Goal: Task Accomplishment & Management: Use online tool/utility

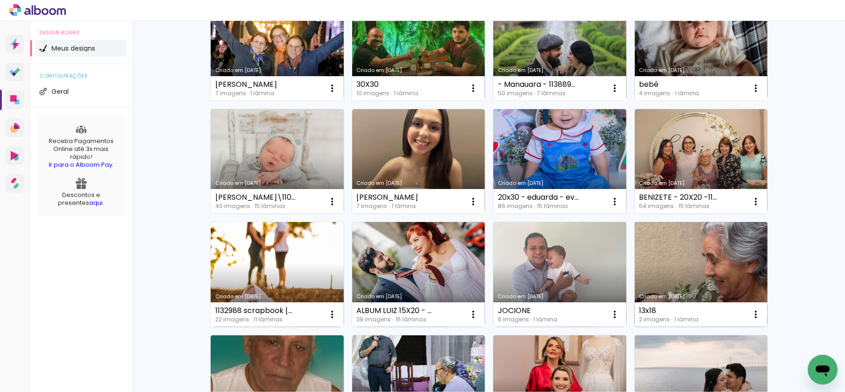
scroll to position [123, 0]
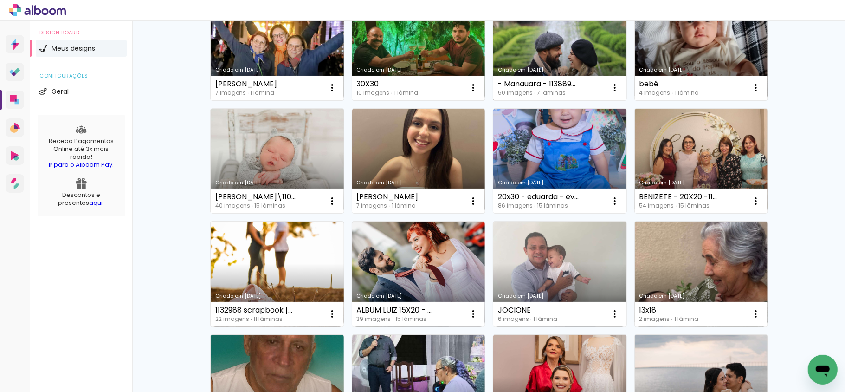
click at [572, 60] on link "Criado em [DATE]" at bounding box center [559, 47] width 133 height 105
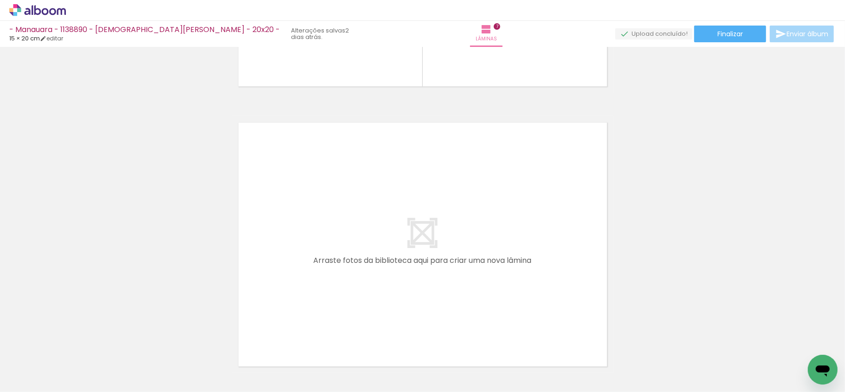
scroll to position [1988, 0]
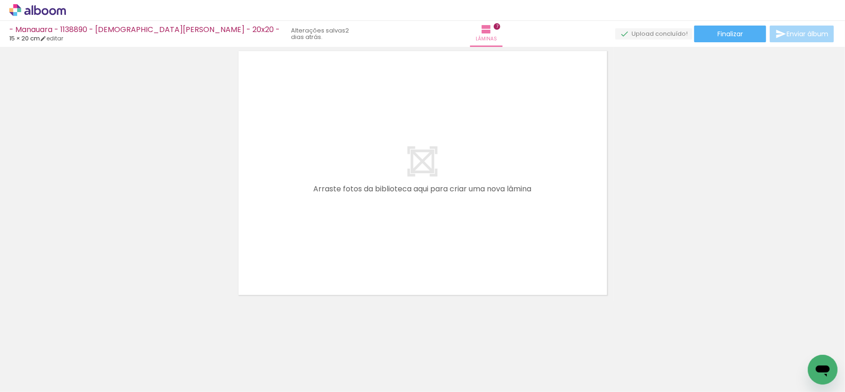
click at [271, 345] on iron-icon at bounding box center [268, 342] width 10 height 10
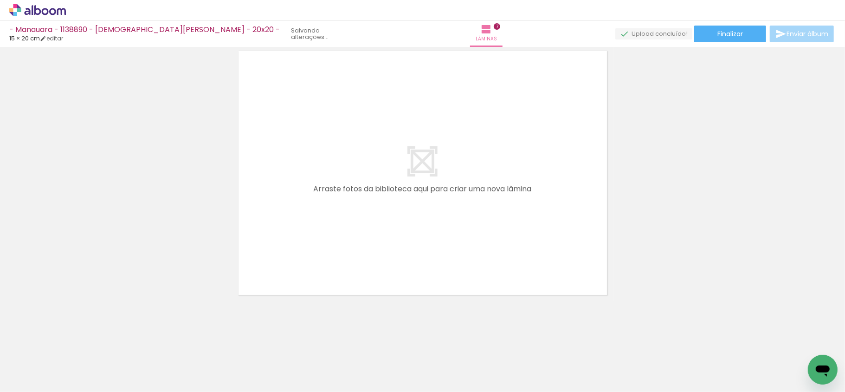
click at [271, 345] on iron-icon at bounding box center [268, 342] width 10 height 10
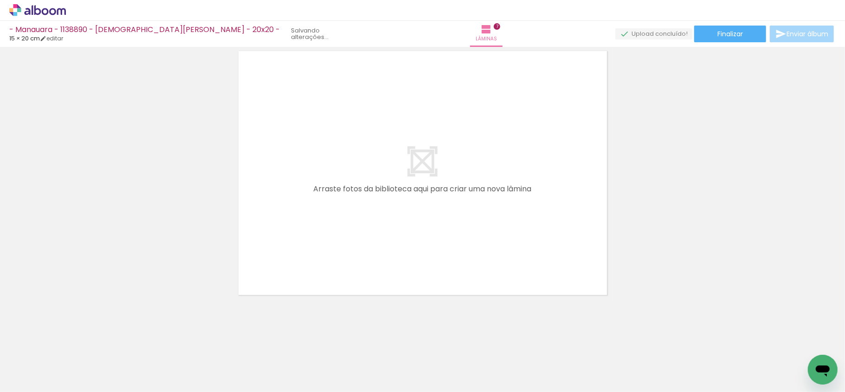
click at [271, 345] on iron-icon at bounding box center [268, 342] width 10 height 10
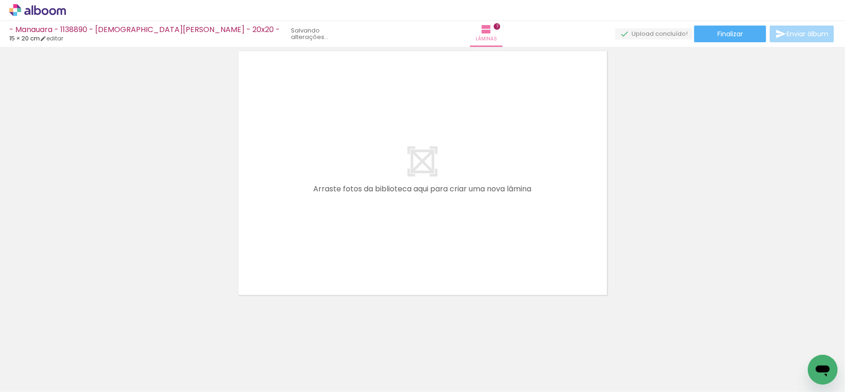
click at [271, 345] on iron-icon at bounding box center [268, 342] width 10 height 10
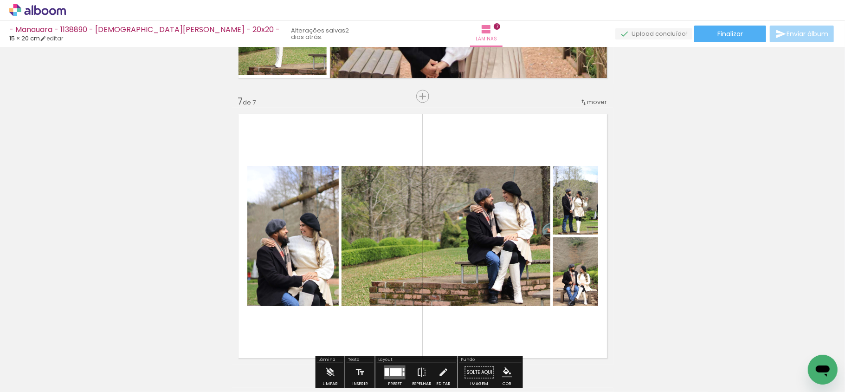
scroll to position [1641, 0]
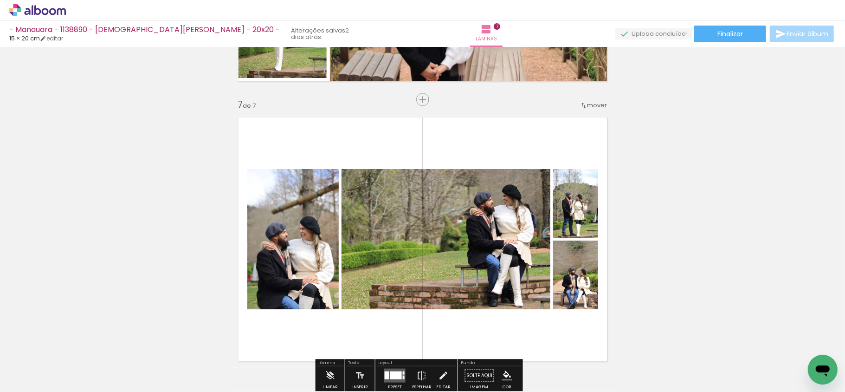
drag, startPoint x: 608, startPoint y: 135, endPoint x: 575, endPoint y: 138, distance: 32.6
click at [607, 135] on quentale-layouter at bounding box center [422, 239] width 381 height 257
click at [573, 138] on quentale-layouter at bounding box center [422, 239] width 381 height 257
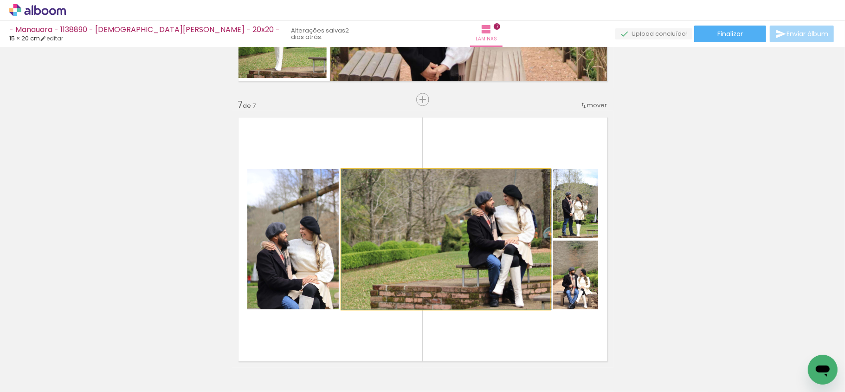
drag, startPoint x: 495, startPoint y: 227, endPoint x: 641, endPoint y: 232, distance: 146.2
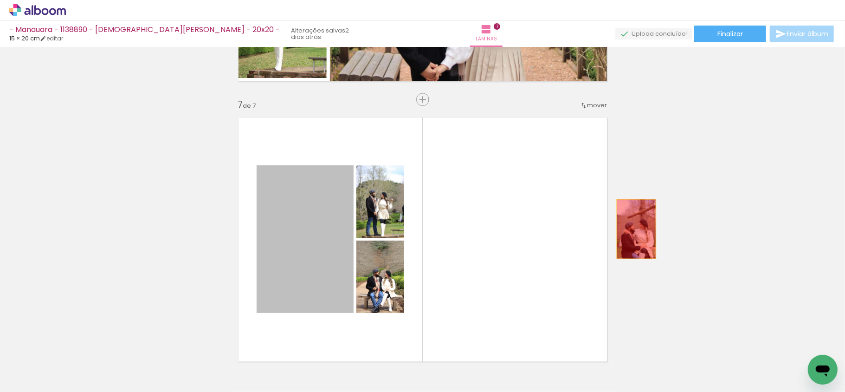
drag, startPoint x: 498, startPoint y: 230, endPoint x: 735, endPoint y: 228, distance: 237.5
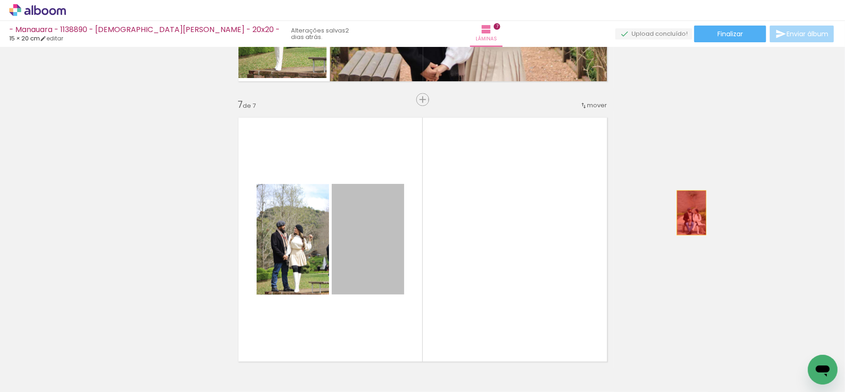
drag, startPoint x: 339, startPoint y: 248, endPoint x: 625, endPoint y: 205, distance: 289.9
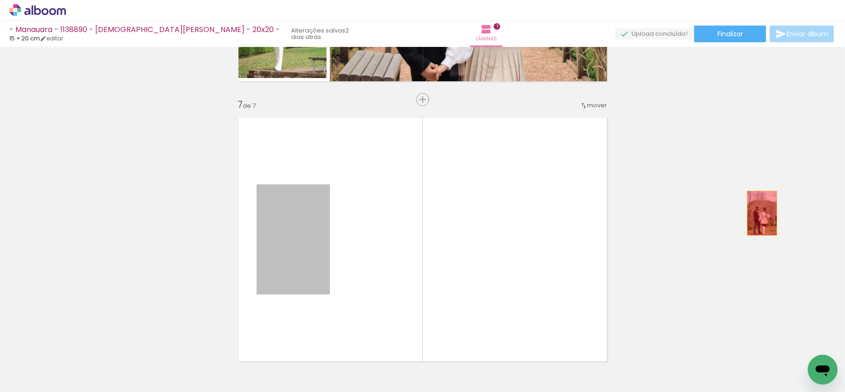
drag, startPoint x: 303, startPoint y: 223, endPoint x: 741, endPoint y: 219, distance: 438.0
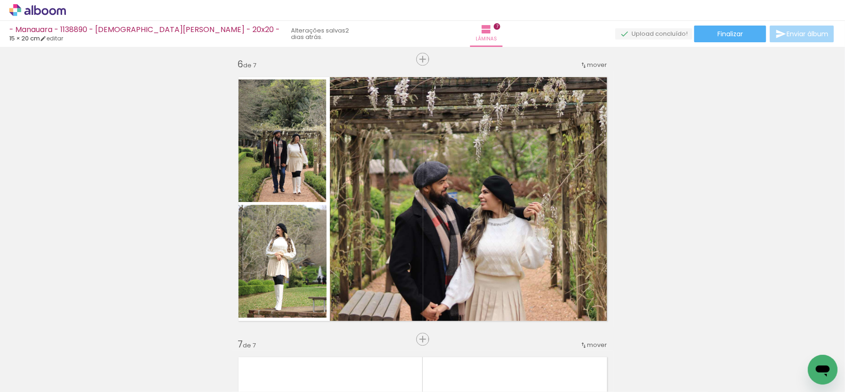
scroll to position [1394, 0]
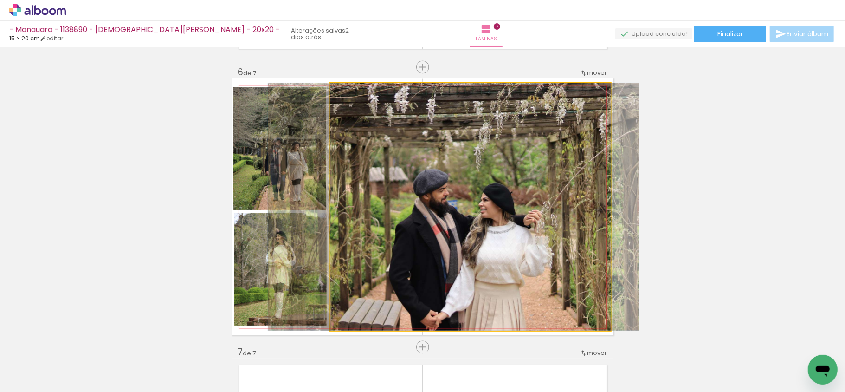
drag, startPoint x: 530, startPoint y: 226, endPoint x: 731, endPoint y: 184, distance: 205.7
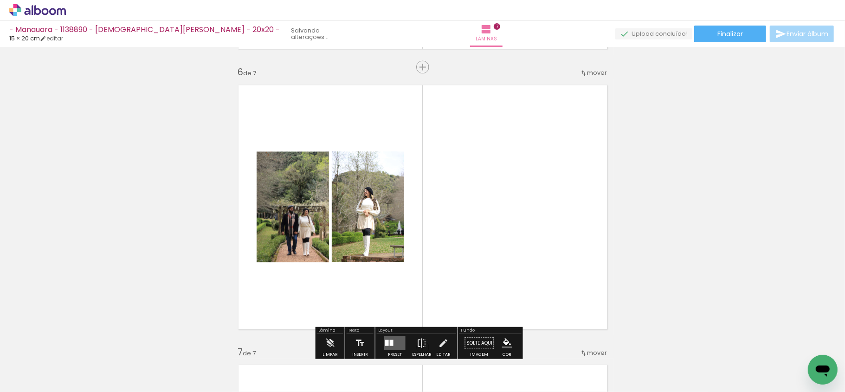
drag, startPoint x: 348, startPoint y: 122, endPoint x: 665, endPoint y: 121, distance: 316.9
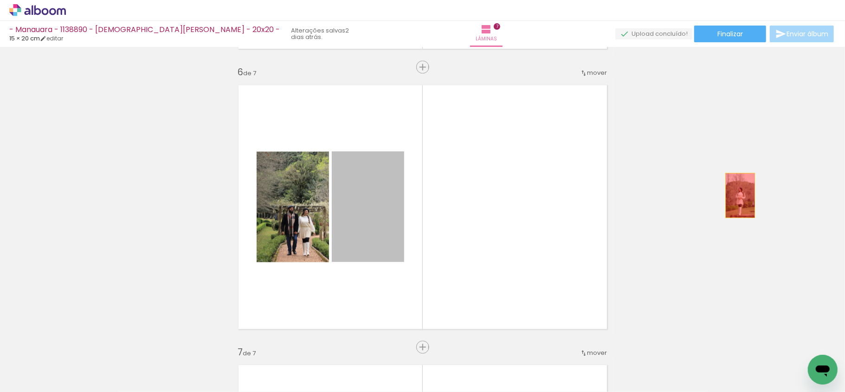
drag, startPoint x: 573, startPoint y: 198, endPoint x: 735, endPoint y: 195, distance: 162.9
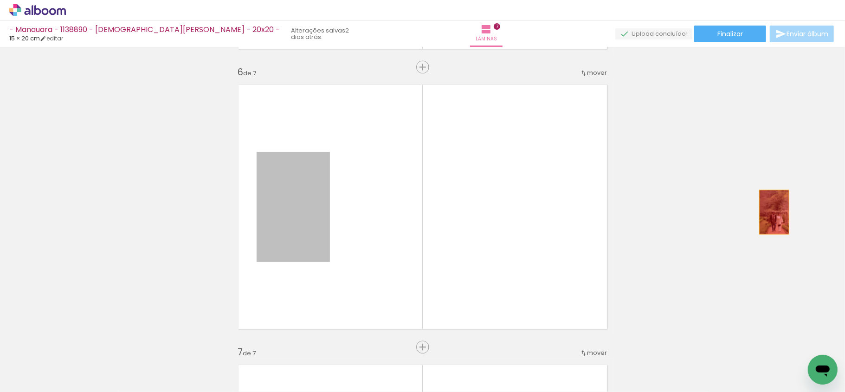
drag, startPoint x: 555, startPoint y: 212, endPoint x: 769, endPoint y: 212, distance: 213.9
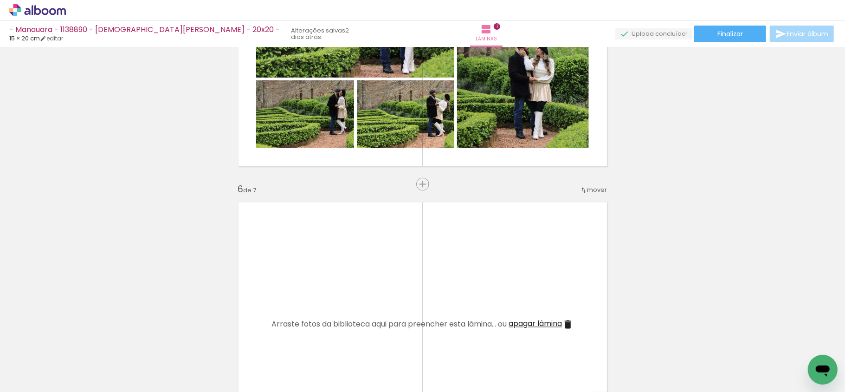
scroll to position [1147, 0]
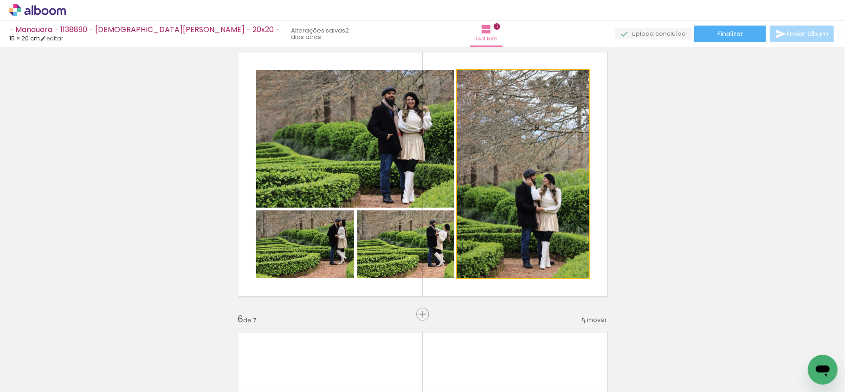
drag, startPoint x: 594, startPoint y: 197, endPoint x: 837, endPoint y: 197, distance: 243.1
click at [837, 197] on div "Inserir lâmina 1 de 7 Inserir lâmina 2 de 7 Inserir lâmina 3 de 7 Inserir lâmin…" at bounding box center [422, 219] width 845 height 345
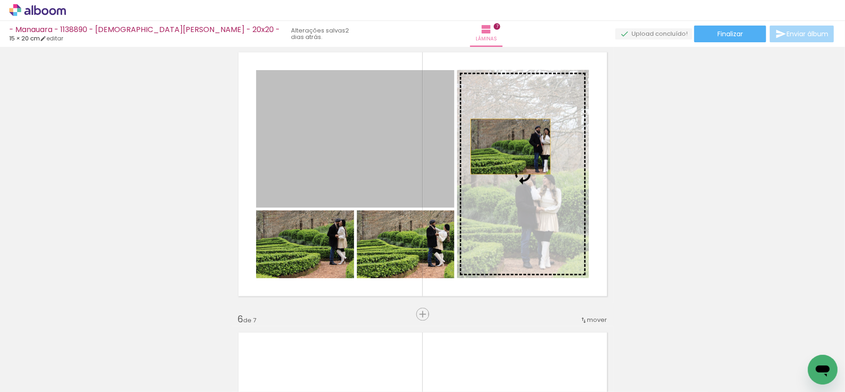
drag, startPoint x: 394, startPoint y: 147, endPoint x: 706, endPoint y: 164, distance: 312.2
click at [656, 147] on div "Inserir lâmina 1 de 7 Inserir lâmina 2 de 7 Inserir lâmina 3 de 7 Inserir lâmin…" at bounding box center [422, 22] width 845 height 2239
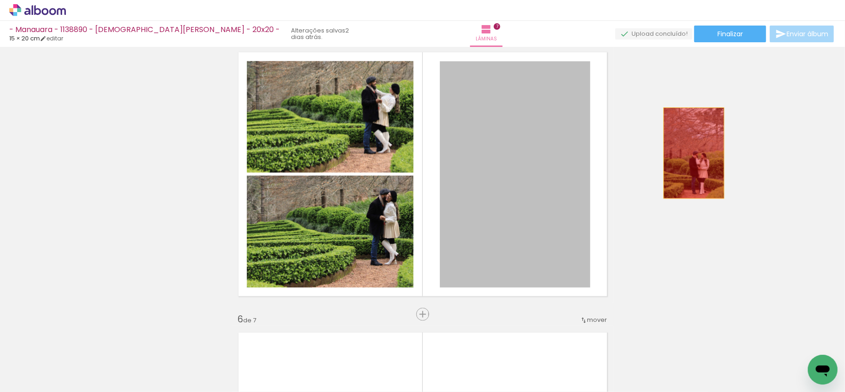
drag, startPoint x: 561, startPoint y: 167, endPoint x: 761, endPoint y: 162, distance: 200.0
click at [765, 156] on div "Inserir lâmina 1 de 7 Inserir lâmina 2 de 7 Inserir lâmina 3 de 7 Inserir lâmin…" at bounding box center [422, 22] width 845 height 2239
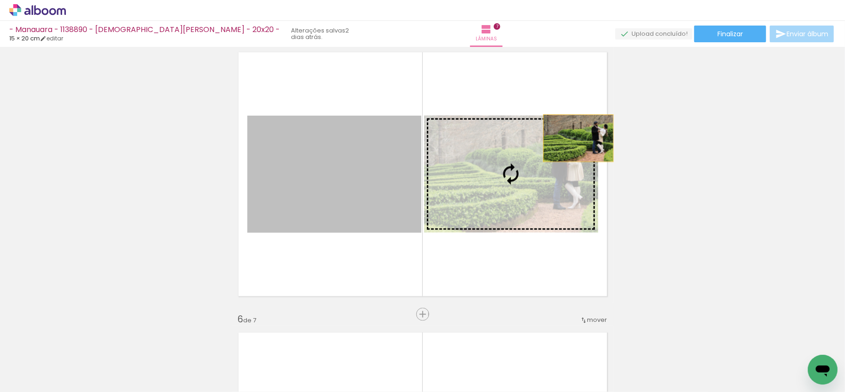
drag, startPoint x: 405, startPoint y: 138, endPoint x: 688, endPoint y: 149, distance: 282.8
click at [694, 140] on div "Inserir lâmina 1 de 7 Inserir lâmina 2 de 7 Inserir lâmina 3 de 7 Inserir lâmin…" at bounding box center [422, 22] width 845 height 2239
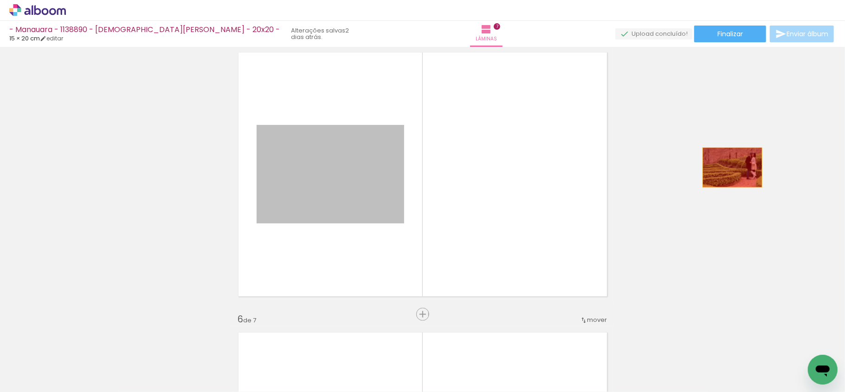
drag, startPoint x: 380, startPoint y: 173, endPoint x: 728, endPoint y: 167, distance: 348.9
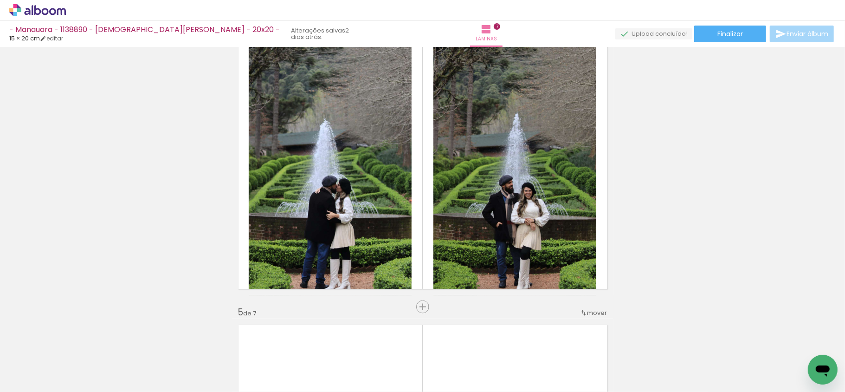
scroll to position [837, 0]
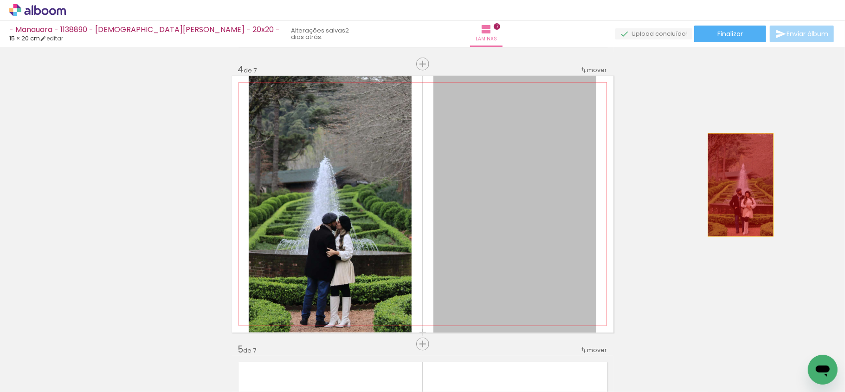
drag, startPoint x: 571, startPoint y: 209, endPoint x: 608, endPoint y: 177, distance: 48.7
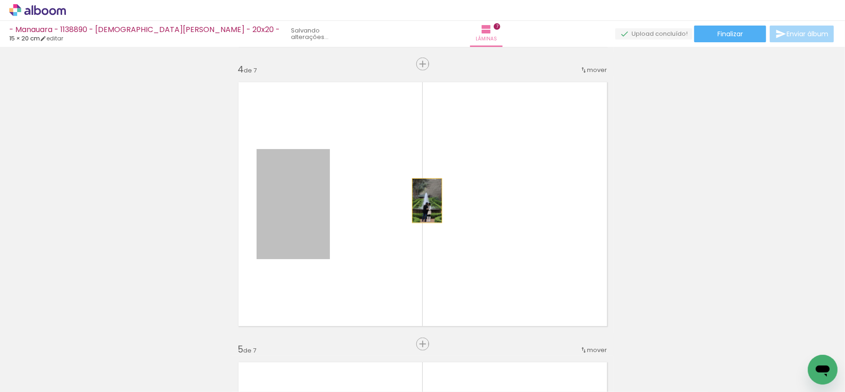
drag, startPoint x: 291, startPoint y: 206, endPoint x: 753, endPoint y: 184, distance: 462.6
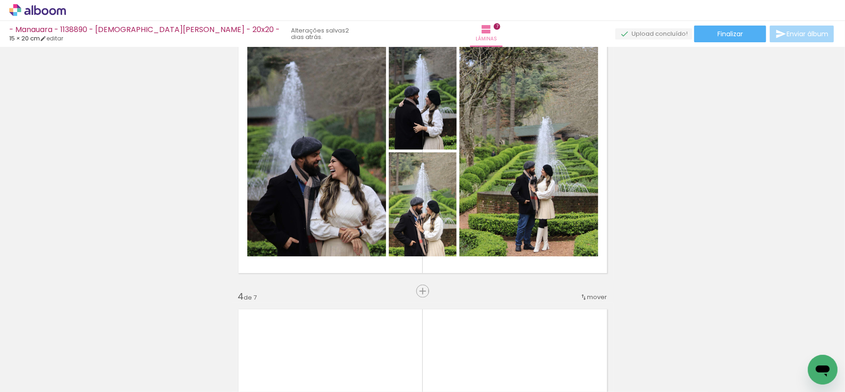
scroll to position [652, 0]
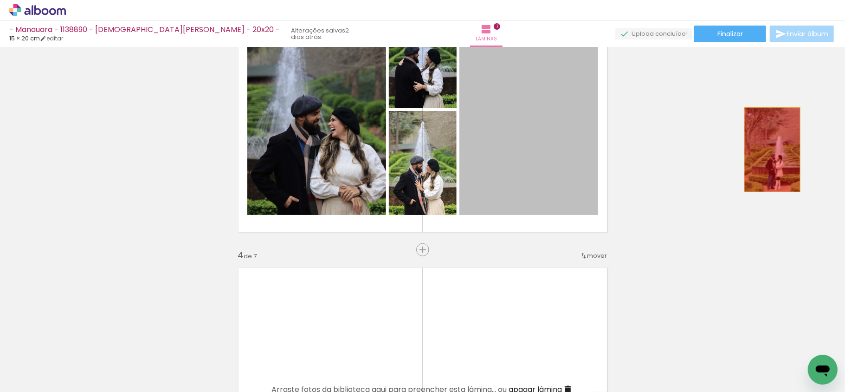
drag, startPoint x: 523, startPoint y: 136, endPoint x: 728, endPoint y: 166, distance: 207.2
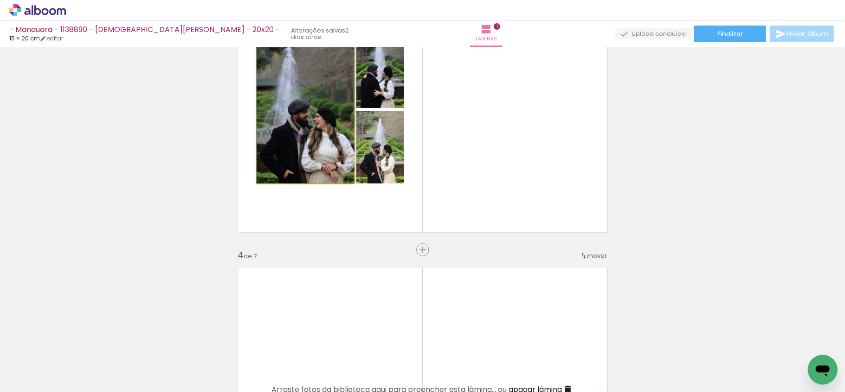
drag, startPoint x: 315, startPoint y: 132, endPoint x: 671, endPoint y: 170, distance: 358.3
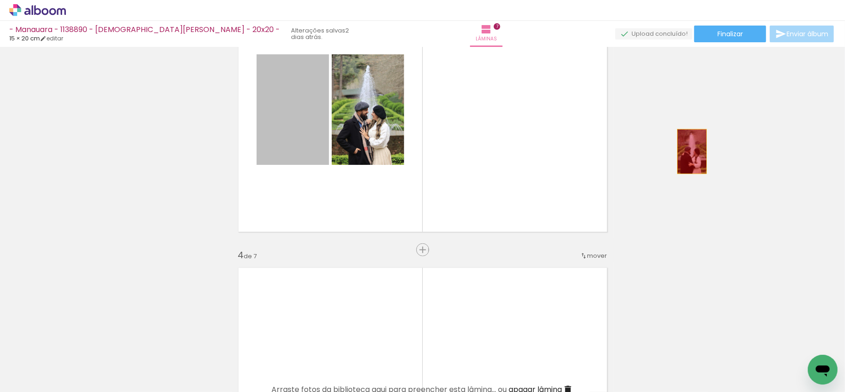
drag, startPoint x: 281, startPoint y: 124, endPoint x: 738, endPoint y: 143, distance: 456.9
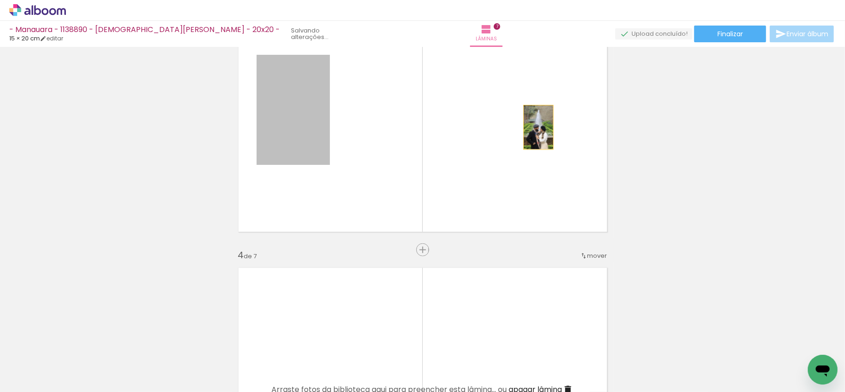
drag, startPoint x: 283, startPoint y: 122, endPoint x: 662, endPoint y: 131, distance: 378.7
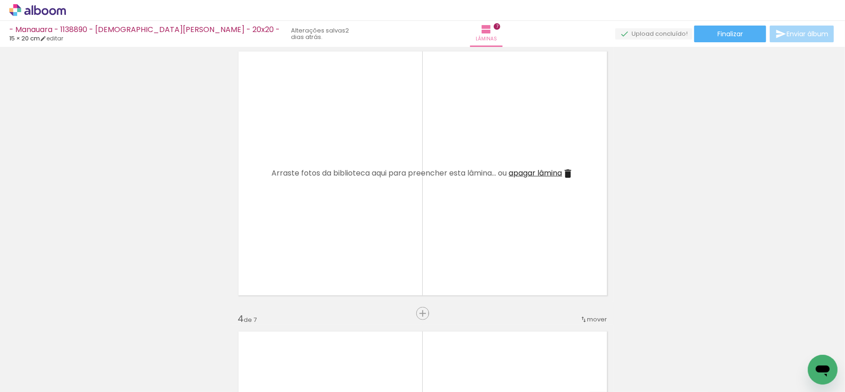
scroll to position [342, 0]
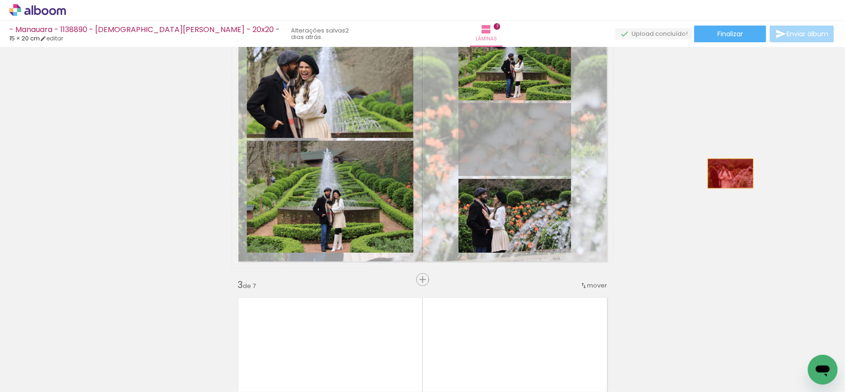
drag, startPoint x: 486, startPoint y: 173, endPoint x: 769, endPoint y: 165, distance: 282.6
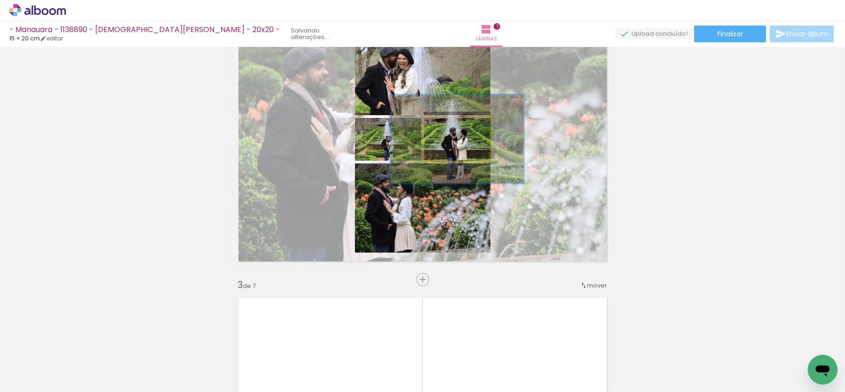
drag, startPoint x: 573, startPoint y: 124, endPoint x: 837, endPoint y: 135, distance: 265.1
type paper-slider "200"
click at [844, 130] on div "Inserir lâmina 1 de 7 Inserir lâmina 2 de 7 Inserir lâmina 3 de 7 Inserir lâmin…" at bounding box center [422, 219] width 845 height 345
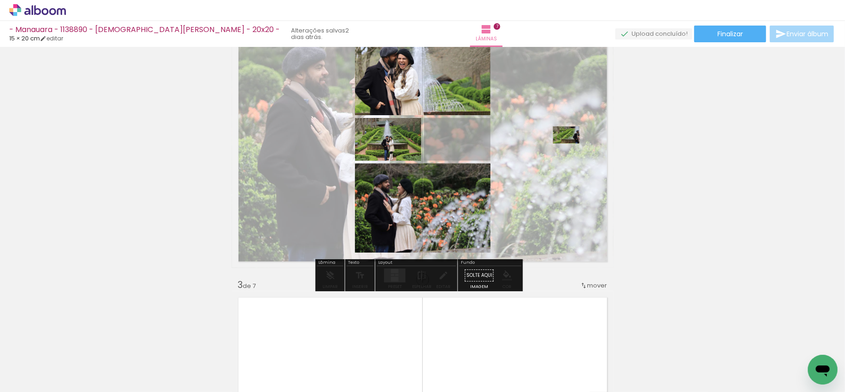
drag, startPoint x: 441, startPoint y: 135, endPoint x: 690, endPoint y: 147, distance: 249.9
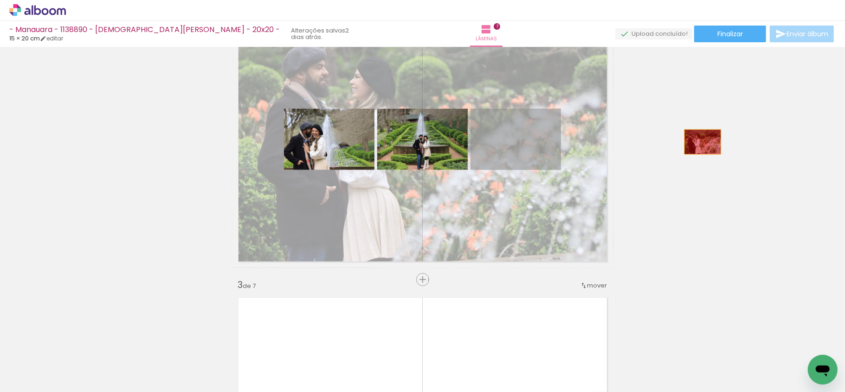
drag, startPoint x: 494, startPoint y: 142, endPoint x: 501, endPoint y: 151, distance: 11.9
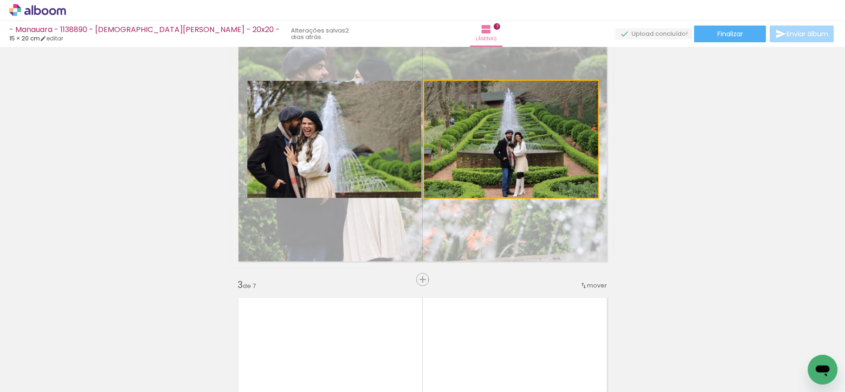
drag, startPoint x: 455, startPoint y: 144, endPoint x: 772, endPoint y: 135, distance: 317.0
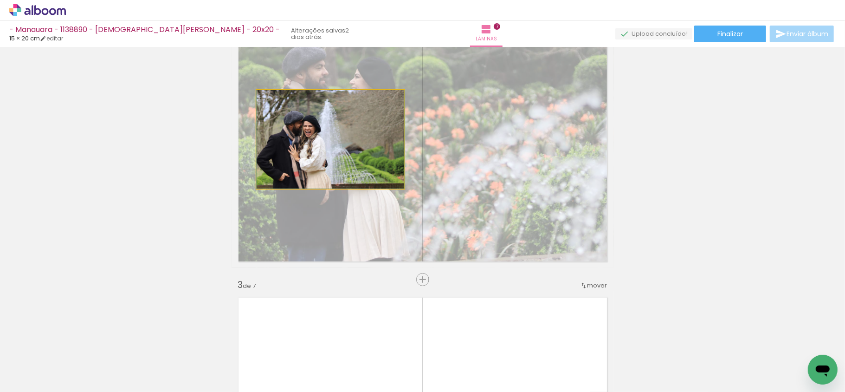
drag, startPoint x: 353, startPoint y: 142, endPoint x: 787, endPoint y: 145, distance: 434.3
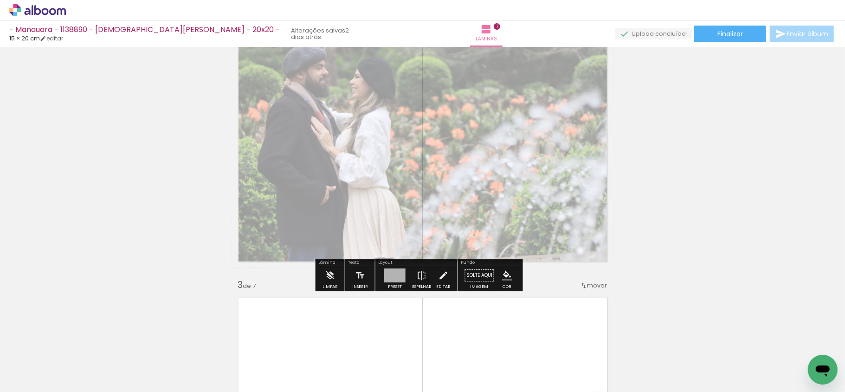
drag, startPoint x: 504, startPoint y: 156, endPoint x: 817, endPoint y: 160, distance: 312.7
click at [504, 158] on quentale-layouter at bounding box center [422, 139] width 381 height 257
click at [510, 279] on paper-menu-button "#ffebee #ffcdd2 #ef9a9a #e57373 #ef5350 #f44336 #e53935 #d32f2f #c62828 #b71c1c…" at bounding box center [507, 275] width 18 height 18
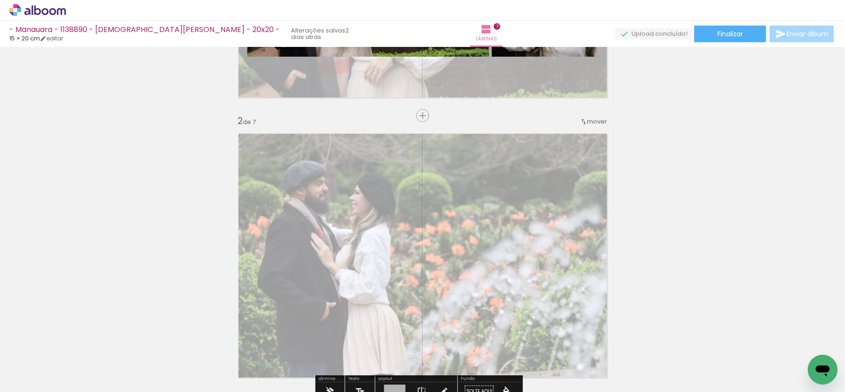
scroll to position [219, 0]
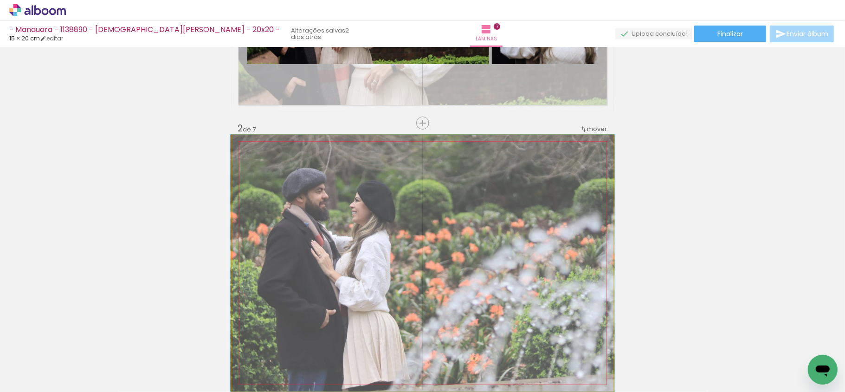
click at [488, 216] on quentale-photo at bounding box center [422, 263] width 381 height 257
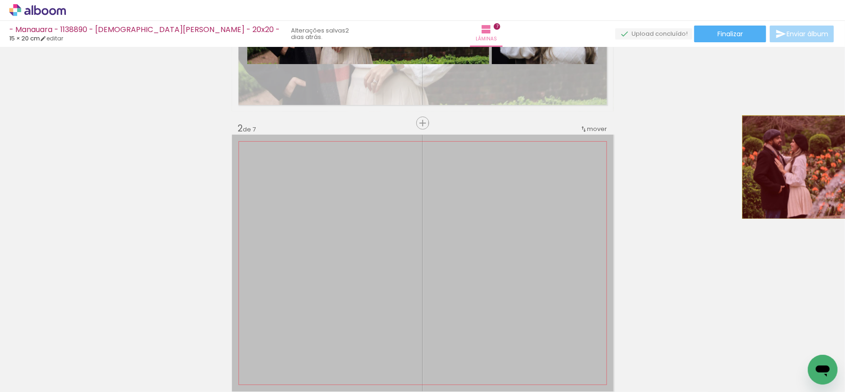
drag, startPoint x: 432, startPoint y: 218, endPoint x: 802, endPoint y: 174, distance: 372.3
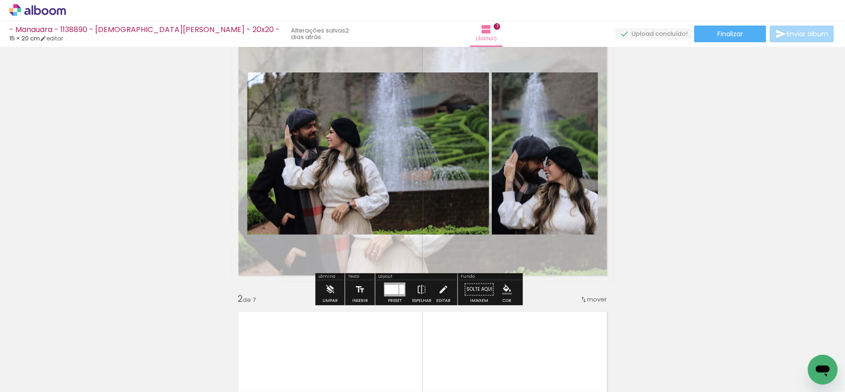
scroll to position [33, 0]
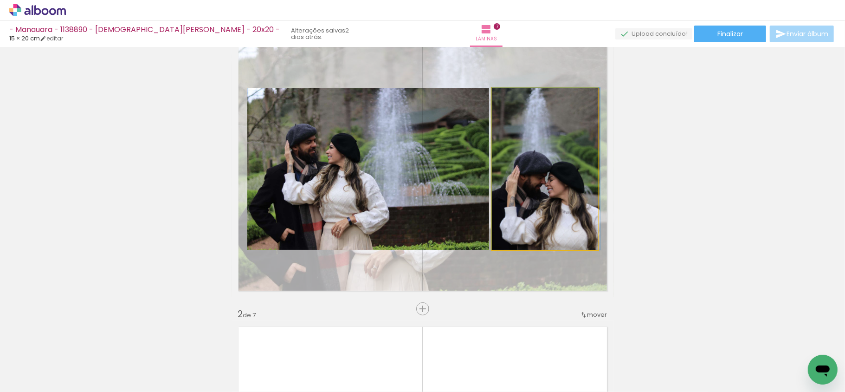
drag, startPoint x: 540, startPoint y: 162, endPoint x: 844, endPoint y: 199, distance: 306.0
click at [844, 199] on div "Inserir lâmina 1 de 7 Inserir lâmina 2 de 7 Inserir lâmina 3 de 7 Inserir lâmin…" at bounding box center [422, 219] width 845 height 345
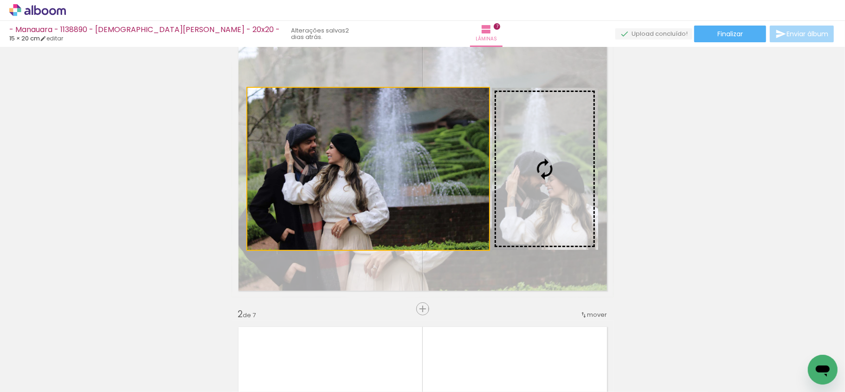
drag, startPoint x: 491, startPoint y: 162, endPoint x: 724, endPoint y: 176, distance: 233.3
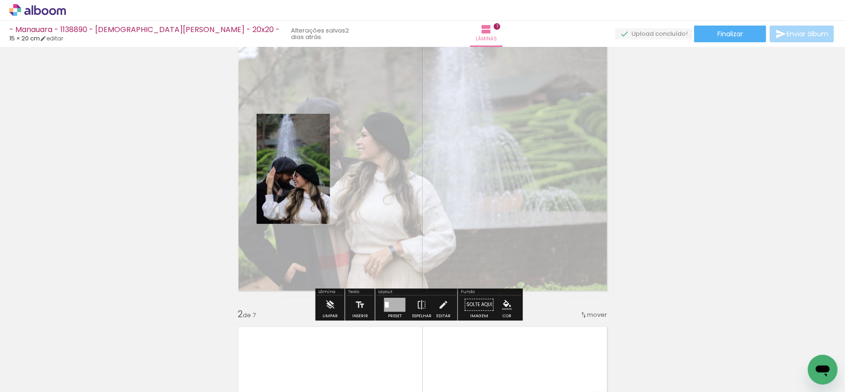
click at [457, 174] on quentale-layouter at bounding box center [422, 168] width 381 height 257
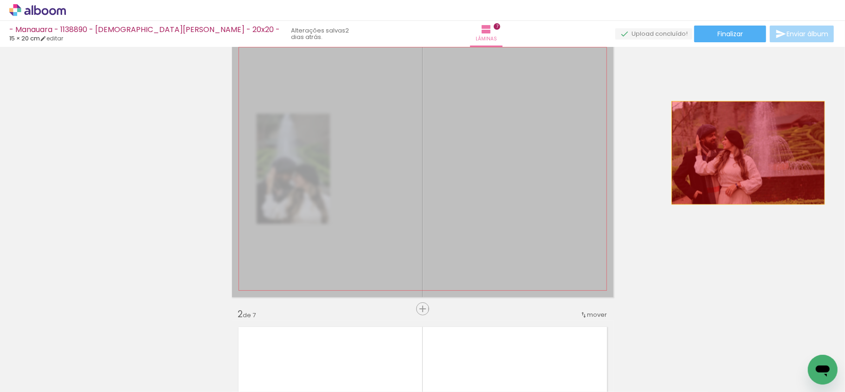
drag
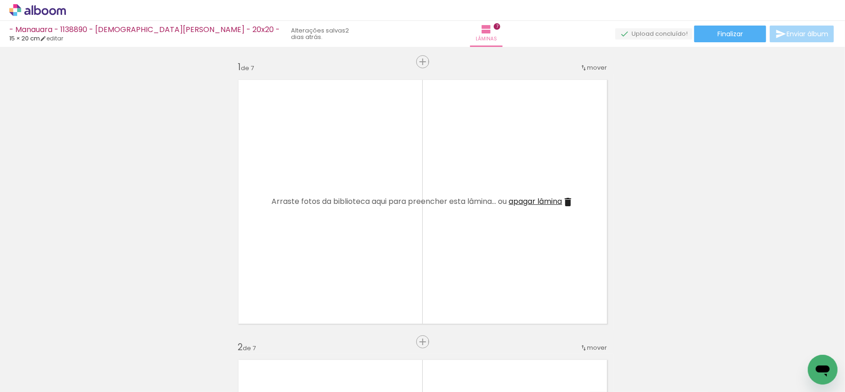
scroll to position [0, 0]
click at [319, 343] on iron-icon at bounding box center [320, 342] width 10 height 10
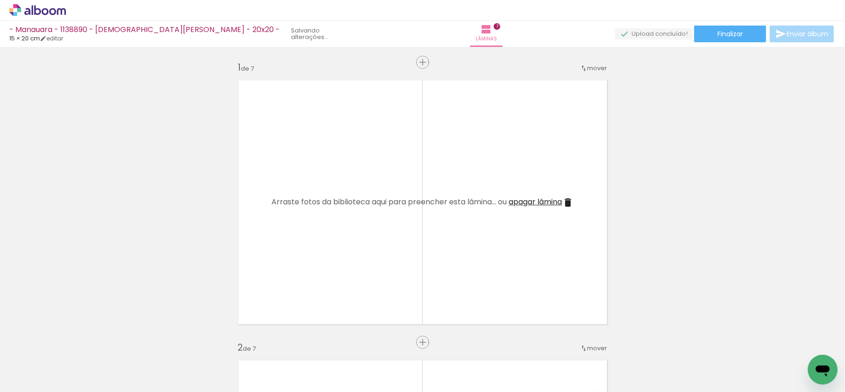
click at [319, 343] on iron-icon at bounding box center [320, 342] width 10 height 10
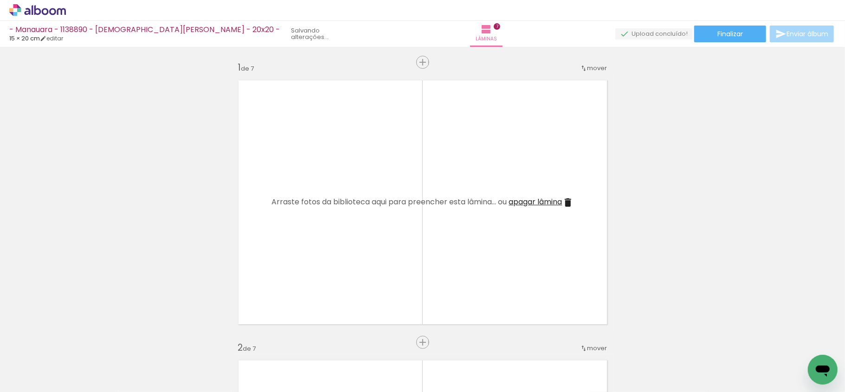
click at [319, 343] on iron-icon at bounding box center [320, 342] width 10 height 10
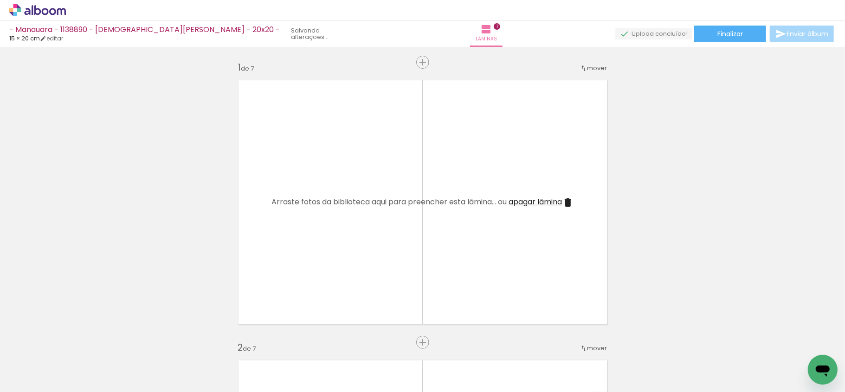
click at [319, 343] on iron-icon at bounding box center [320, 342] width 10 height 10
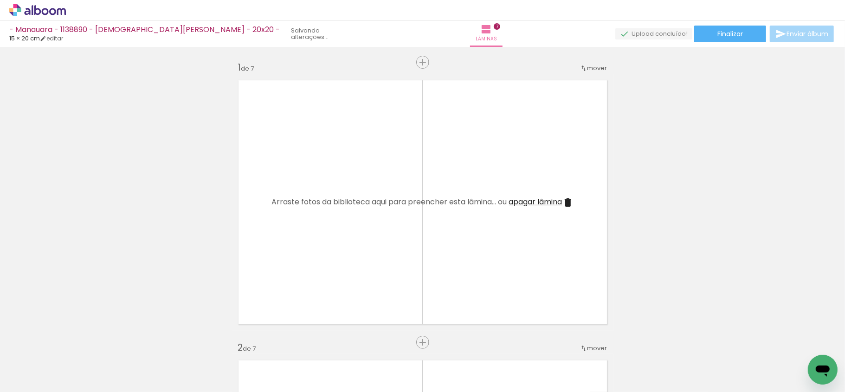
click at [319, 343] on iron-icon at bounding box center [320, 342] width 10 height 10
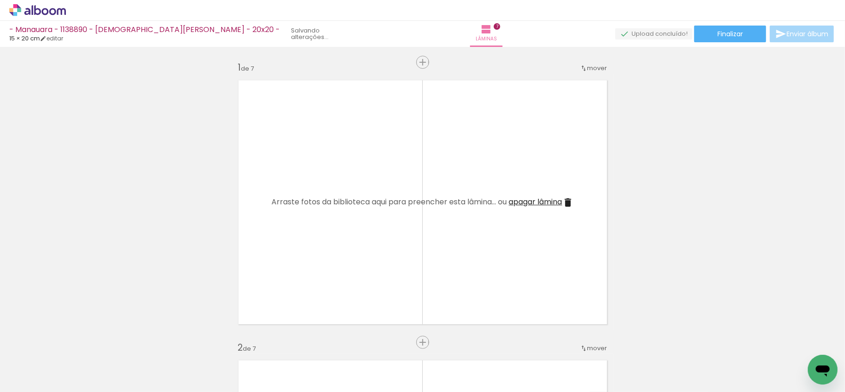
click at [319, 343] on quentale-thumb at bounding box center [301, 360] width 52 height 53
click at [284, 343] on iron-icon at bounding box center [281, 342] width 10 height 10
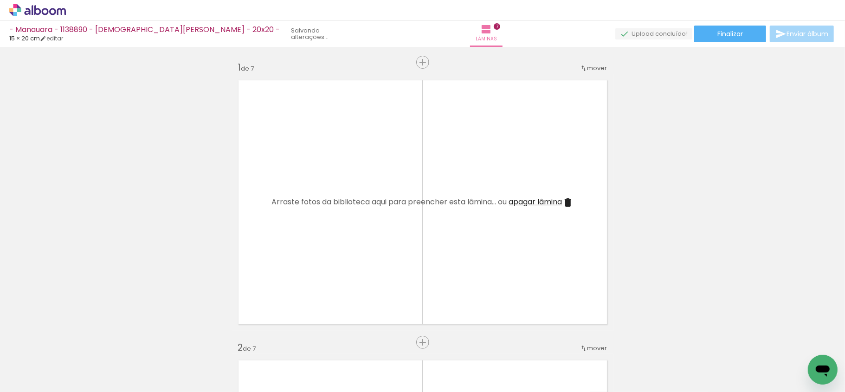
click at [284, 343] on iron-icon at bounding box center [281, 342] width 10 height 10
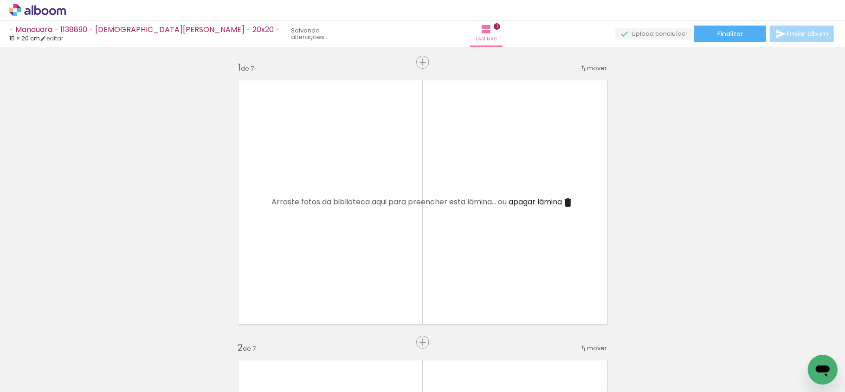
click at [284, 343] on iron-icon at bounding box center [281, 342] width 10 height 10
click at [76, 343] on iron-horizontal-list at bounding box center [67, 363] width 19 height 58
click at [73, 344] on iron-icon at bounding box center [73, 342] width 10 height 10
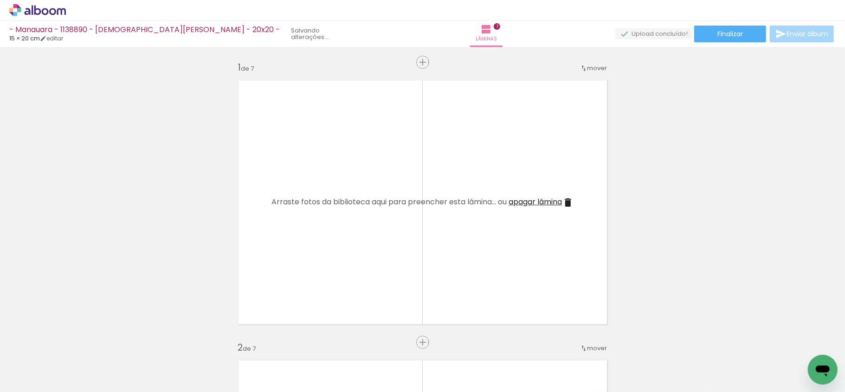
click at [73, 344] on iron-icon at bounding box center [73, 342] width 10 height 10
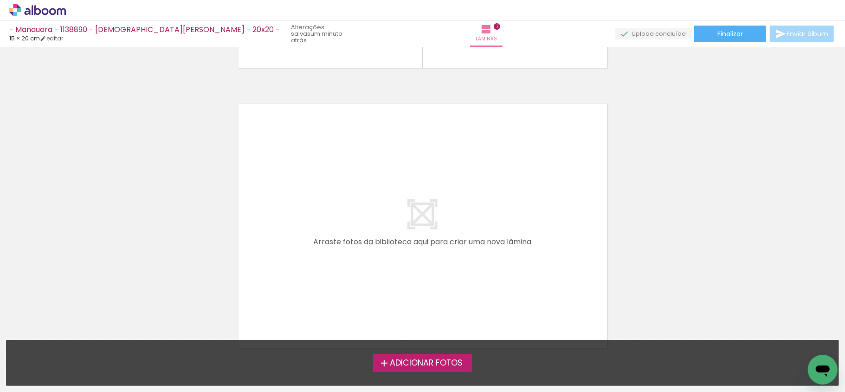
scroll to position [1988, 0]
